Goal: Find specific page/section: Find specific page/section

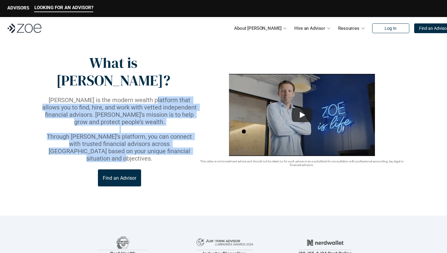
drag, startPoint x: 143, startPoint y: 82, endPoint x: 186, endPoint y: 125, distance: 61.1
click at [186, 125] on div "[PERSON_NAME] is the modern wealth platform that allows you to find, hire, and …" at bounding box center [119, 129] width 157 height 66
click at [186, 133] on p "Through [PERSON_NAME]’s platform, you can connect with trusted financial adviso…" at bounding box center [119, 147] width 157 height 29
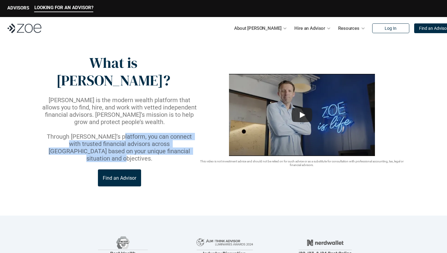
drag, startPoint x: 115, startPoint y: 113, endPoint x: 141, endPoint y: 131, distance: 31.0
click at [141, 131] on div "What is [PERSON_NAME]? [PERSON_NAME] is the modern wealth platform that allows …" at bounding box center [119, 120] width 157 height 132
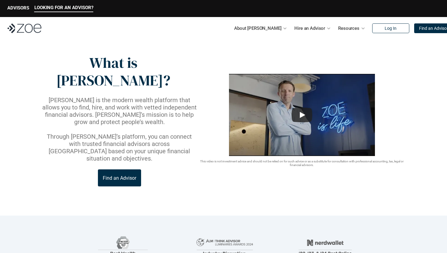
click at [16, 12] on div "LOOKING FOR AN ADVISOR? ADVISORS" at bounding box center [223, 8] width 447 height 17
click at [19, 8] on p "ADVISORS" at bounding box center [18, 7] width 22 height 5
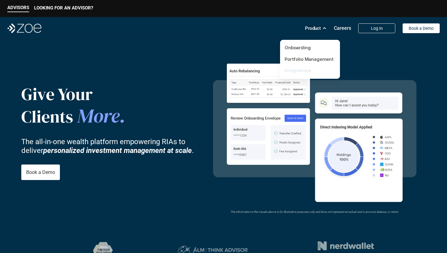
click at [301, 71] on link "Integrations" at bounding box center [298, 71] width 26 height 6
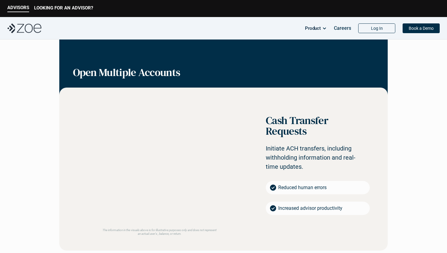
scroll to position [367, 0]
